Goal: Information Seeking & Learning: Find specific fact

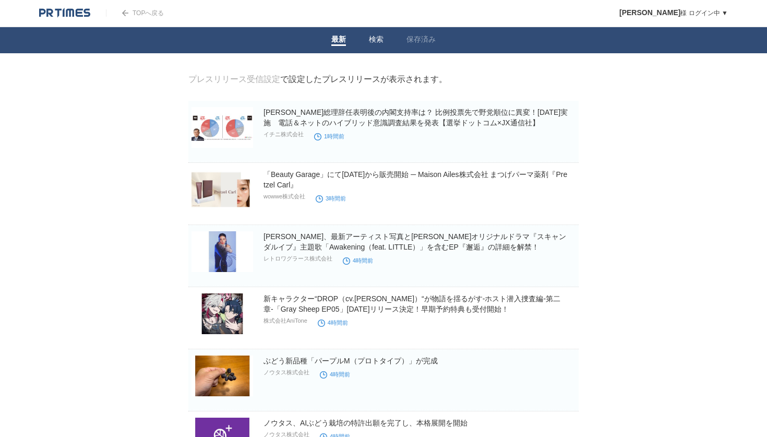
click at [377, 37] on link "検索" at bounding box center [376, 40] width 15 height 11
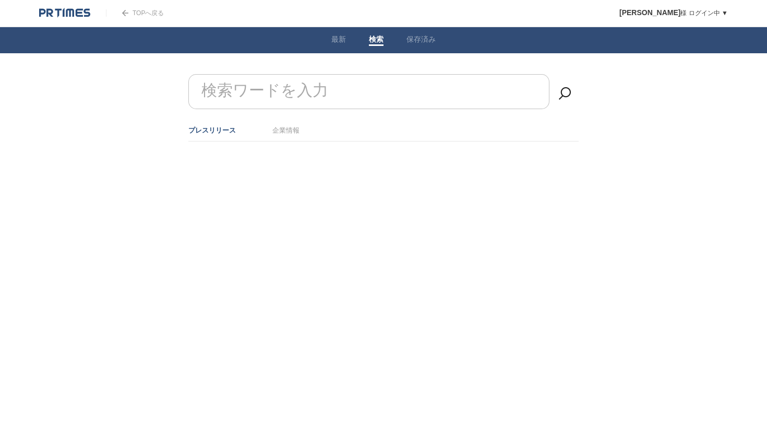
click at [337, 95] on input "検索ワードを入力" at bounding box center [368, 91] width 361 height 35
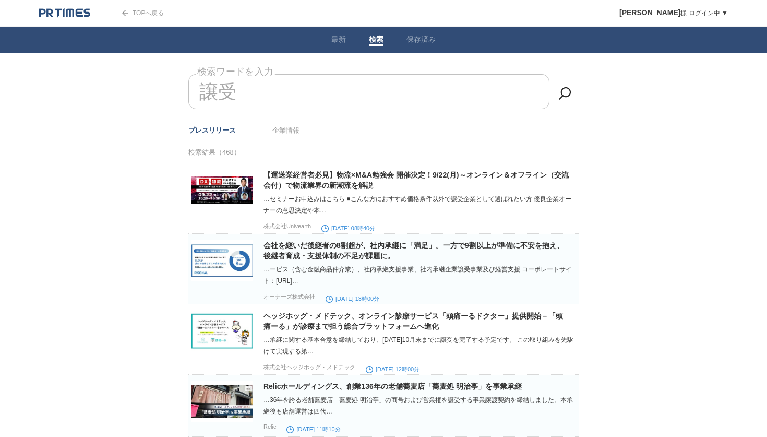
type input "[PERSON_NAME]"
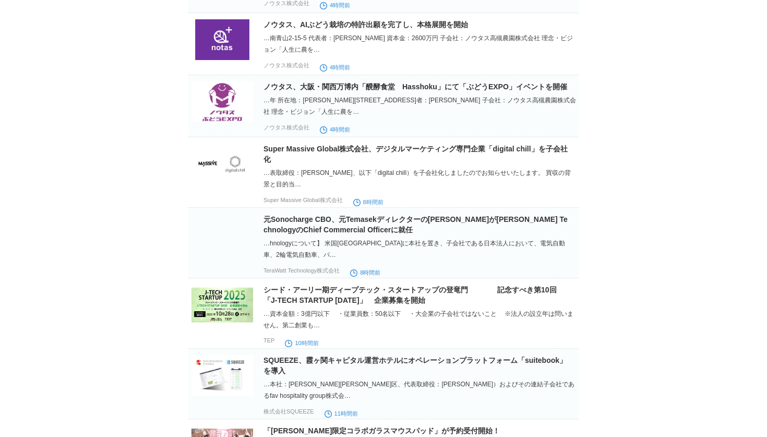
scroll to position [283, 0]
click at [224, 182] on img at bounding box center [222, 163] width 62 height 41
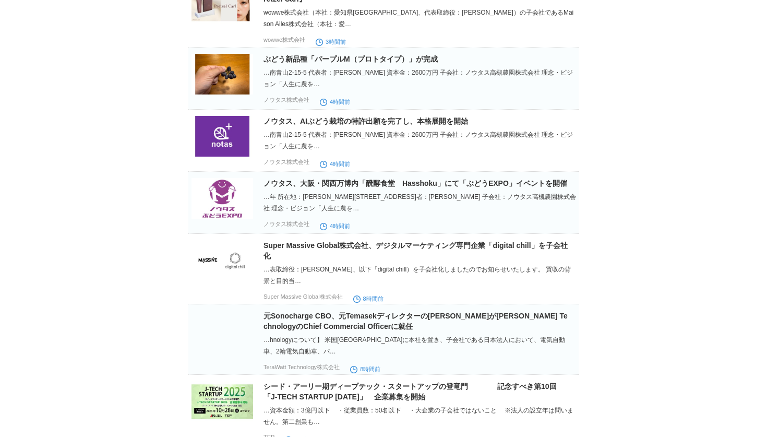
scroll to position [0, 0]
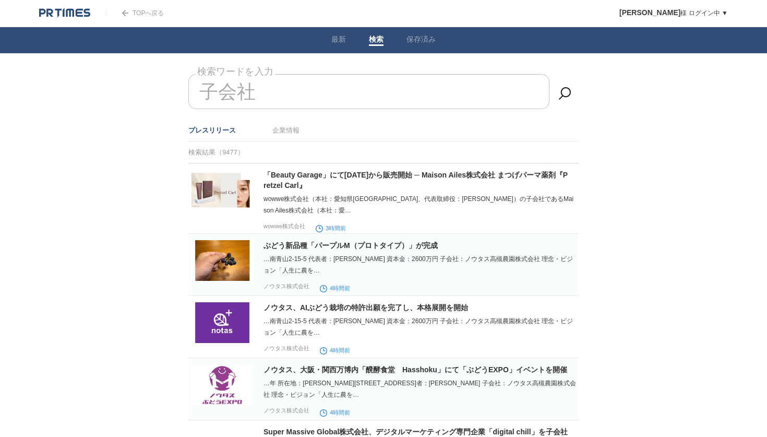
drag, startPoint x: 256, startPoint y: 88, endPoint x: 211, endPoint y: 88, distance: 45.4
click at [241, 88] on input "子会社" at bounding box center [368, 91] width 361 height 35
type input "子"
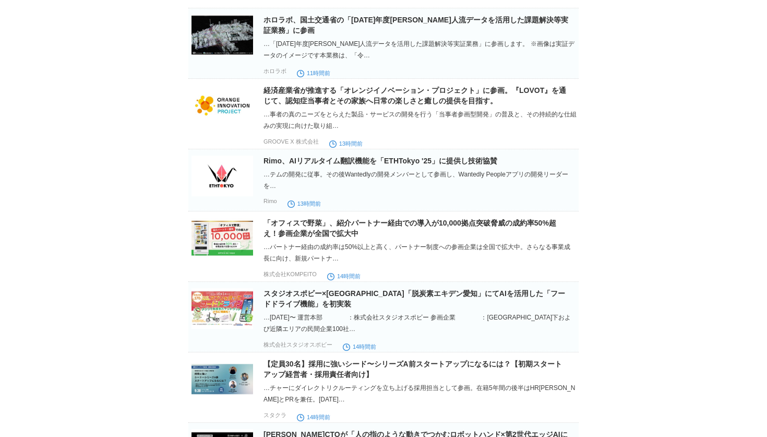
scroll to position [490, 0]
type input "参画"
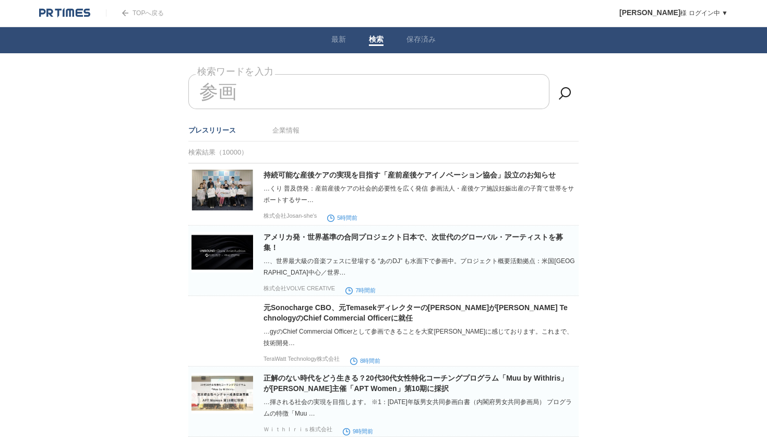
click at [83, 16] on img at bounding box center [64, 13] width 51 height 10
